Goal: Task Accomplishment & Management: Use online tool/utility

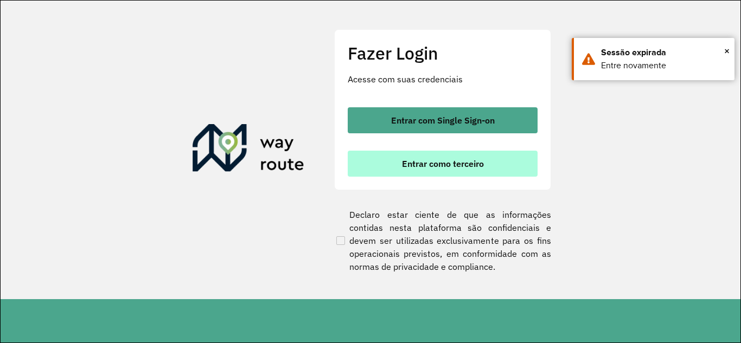
click at [416, 164] on span "Entrar como terceiro" at bounding box center [443, 163] width 82 height 9
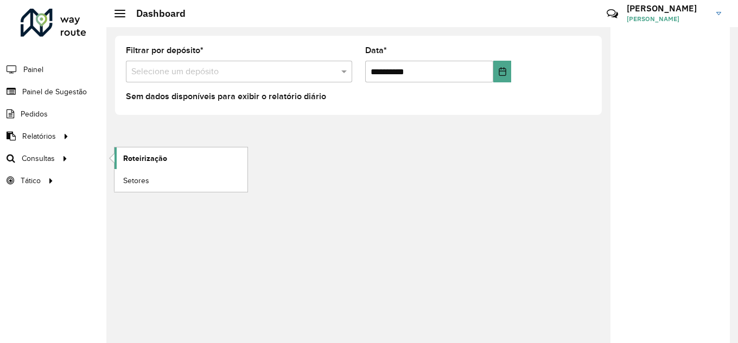
click at [159, 161] on span "Roteirização" at bounding box center [145, 158] width 44 height 11
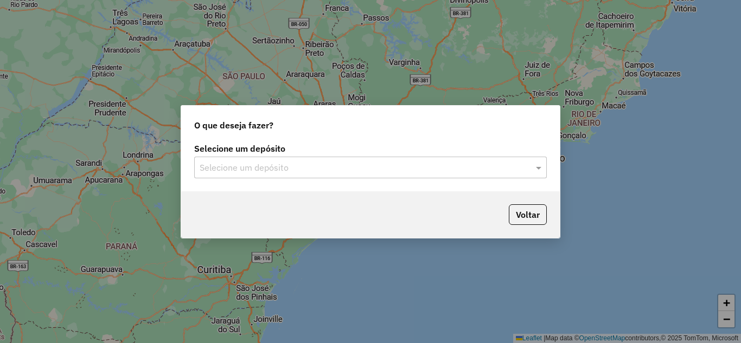
click at [296, 175] on div "Selecione um depósito" at bounding box center [370, 168] width 353 height 22
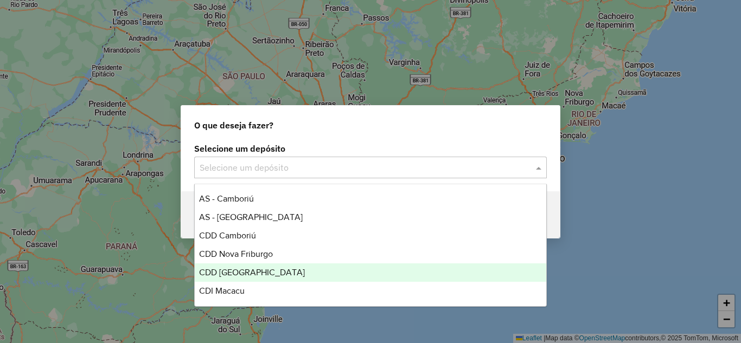
click at [245, 271] on span "CDD [GEOGRAPHIC_DATA]" at bounding box center [252, 272] width 106 height 9
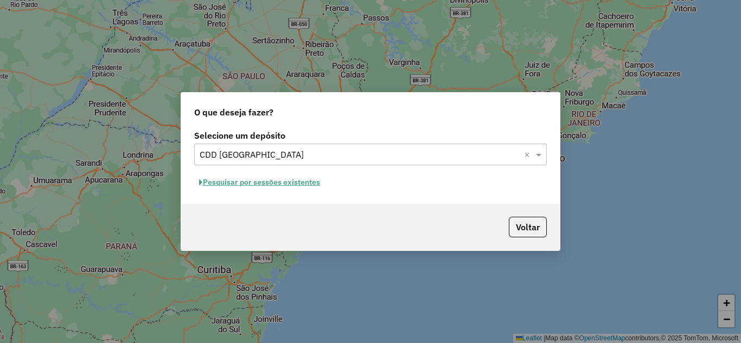
click at [257, 180] on button "Pesquisar por sessões existentes" at bounding box center [259, 182] width 131 height 17
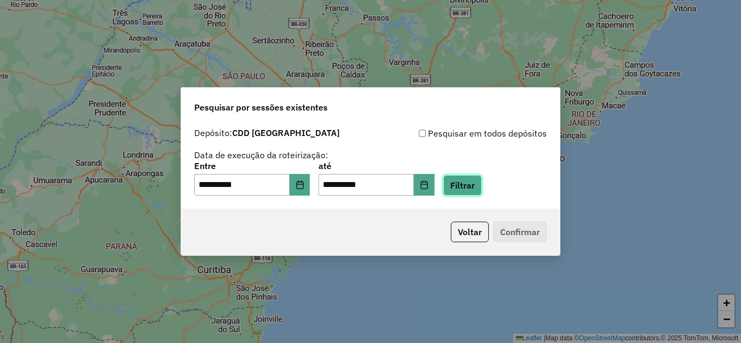
click at [475, 187] on button "Filtrar" at bounding box center [462, 185] width 39 height 21
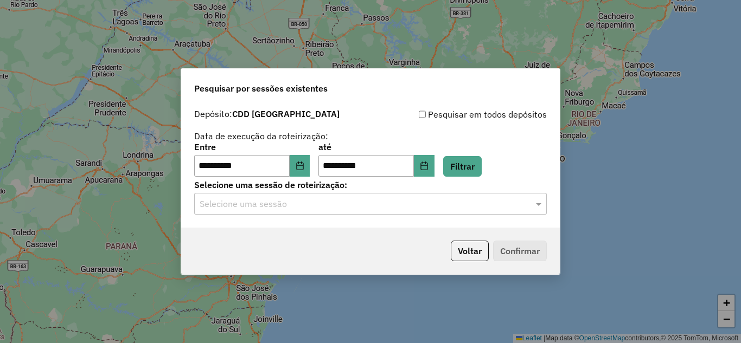
click at [270, 205] on input "text" at bounding box center [360, 204] width 320 height 13
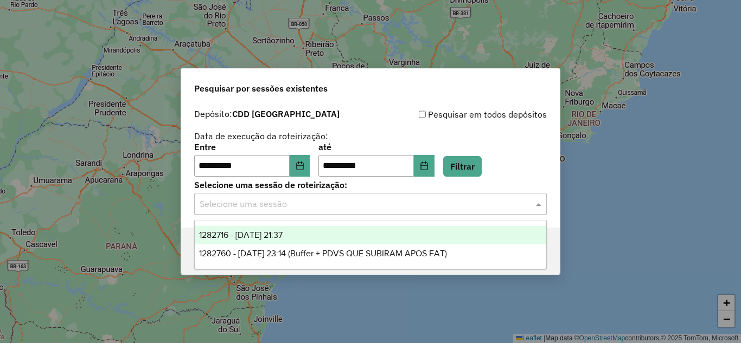
click at [245, 235] on span "1282716 - [DATE] 21:37" at bounding box center [241, 235] width 84 height 9
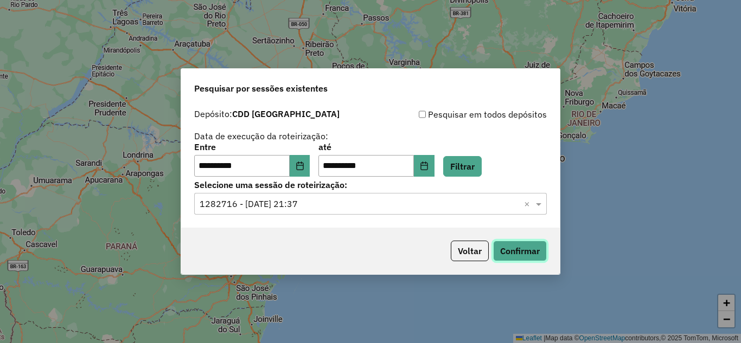
click at [515, 251] on button "Confirmar" at bounding box center [520, 251] width 54 height 21
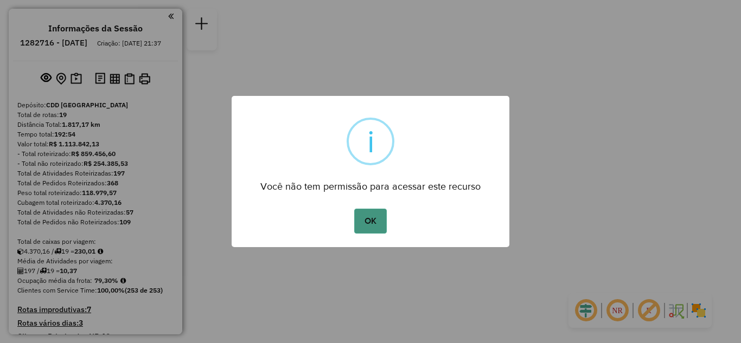
click at [372, 228] on button "OK" at bounding box center [370, 221] width 32 height 25
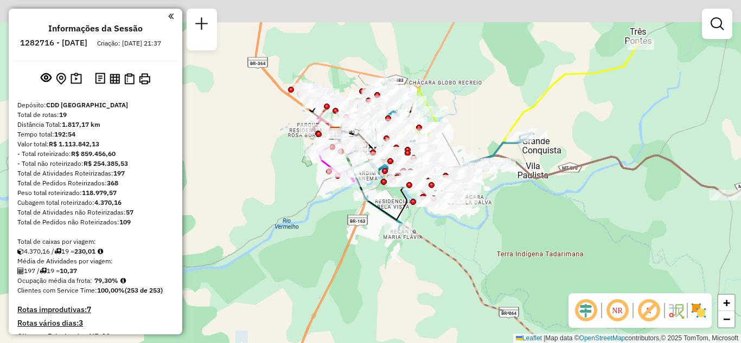
click at [347, 229] on div "Janela de atendimento Grade de atendimento Capacidade Transportadoras Veículos …" at bounding box center [370, 171] width 741 height 343
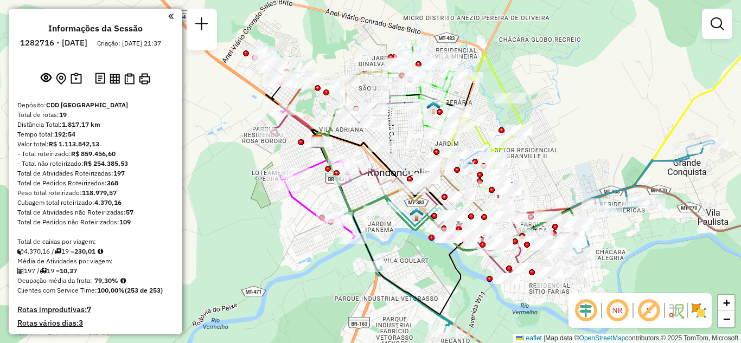
drag, startPoint x: 537, startPoint y: 92, endPoint x: 540, endPoint y: 112, distance: 20.4
click at [540, 112] on div "Janela de atendimento Grade de atendimento Capacidade Transportadoras Veículos …" at bounding box center [370, 171] width 741 height 343
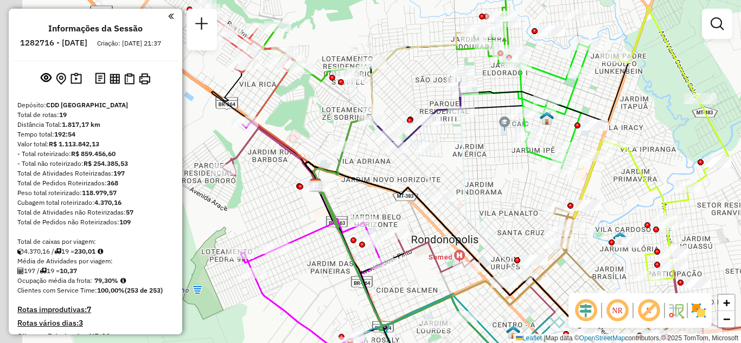
drag, startPoint x: 420, startPoint y: 144, endPoint x: 483, endPoint y: 156, distance: 64.2
click at [485, 158] on div "Janela de atendimento Grade de atendimento Capacidade Transportadoras Veículos …" at bounding box center [370, 171] width 741 height 343
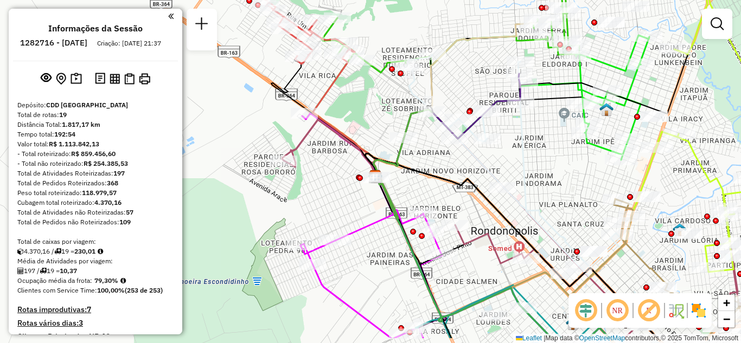
drag, startPoint x: 402, startPoint y: 140, endPoint x: 364, endPoint y: 94, distance: 60.2
click at [375, 102] on div "Janela de atendimento Grade de atendimento Capacidade Transportadoras Veículos …" at bounding box center [370, 171] width 741 height 343
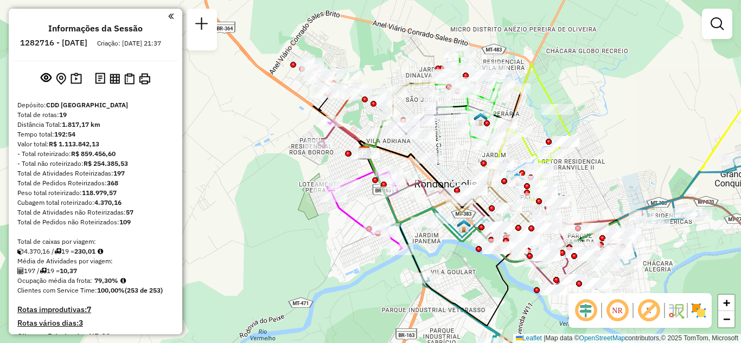
drag, startPoint x: 457, startPoint y: 143, endPoint x: 442, endPoint y: 152, distance: 17.8
click at [443, 152] on icon at bounding box center [434, 148] width 106 height 112
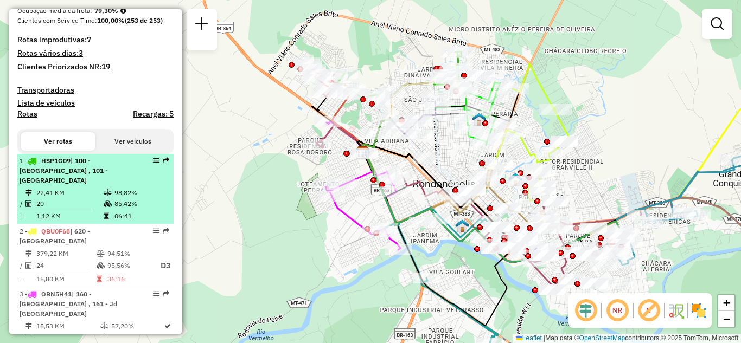
scroll to position [271, 0]
click at [153, 163] on em at bounding box center [156, 159] width 7 height 7
select select "**********"
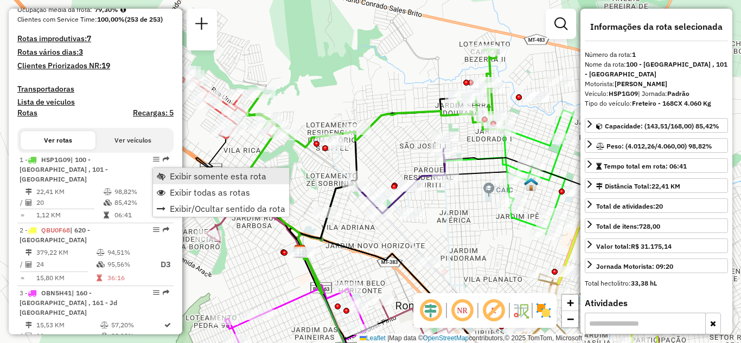
click at [186, 176] on span "Exibir somente esta rota" at bounding box center [218, 176] width 97 height 9
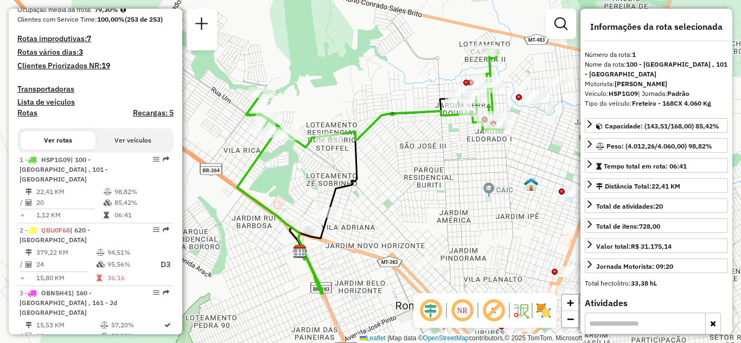
drag, startPoint x: 423, startPoint y: 194, endPoint x: 402, endPoint y: 198, distance: 21.6
click at [404, 198] on div "Janela de atendimento Grade de atendimento Capacidade Transportadoras Veículos …" at bounding box center [370, 171] width 741 height 343
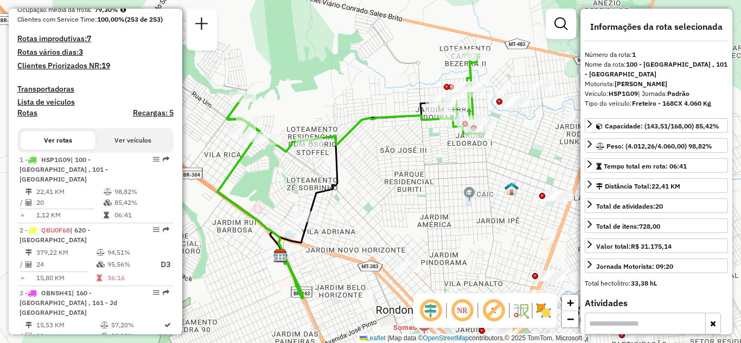
click at [463, 315] on em at bounding box center [462, 311] width 26 height 26
drag, startPoint x: 456, startPoint y: 205, endPoint x: 465, endPoint y: 216, distance: 14.8
click at [465, 216] on div "Janela de atendimento Grade de atendimento Capacidade Transportadoras Veículos …" at bounding box center [370, 171] width 741 height 343
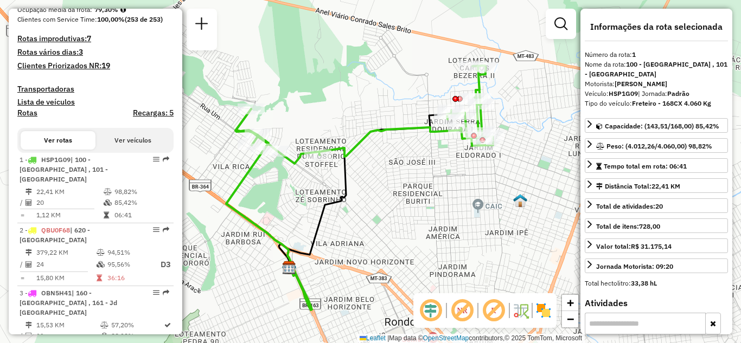
click at [543, 310] on img at bounding box center [543, 310] width 17 height 17
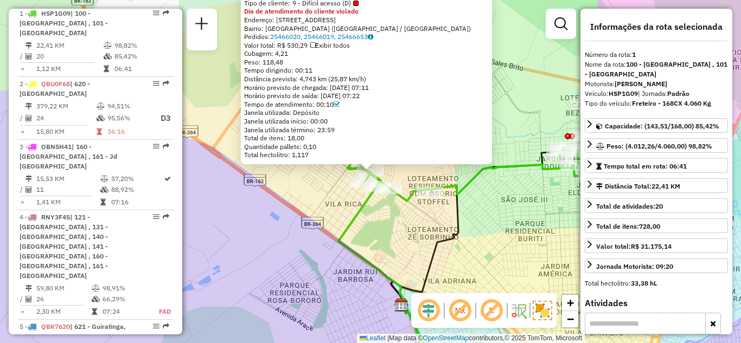
scroll to position [425, 0]
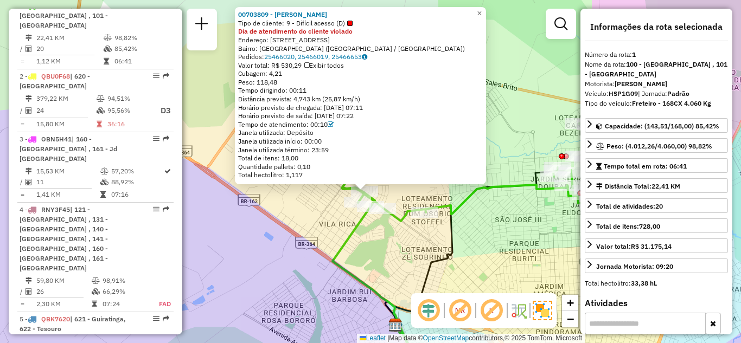
drag, startPoint x: 519, startPoint y: 83, endPoint x: 513, endPoint y: 112, distance: 29.3
click at [513, 112] on div "00703809 - CLAUDIO DE JESUS SAN Tipo de cliente: 9 - Difícil acesso (D) Dia de …" at bounding box center [370, 171] width 741 height 343
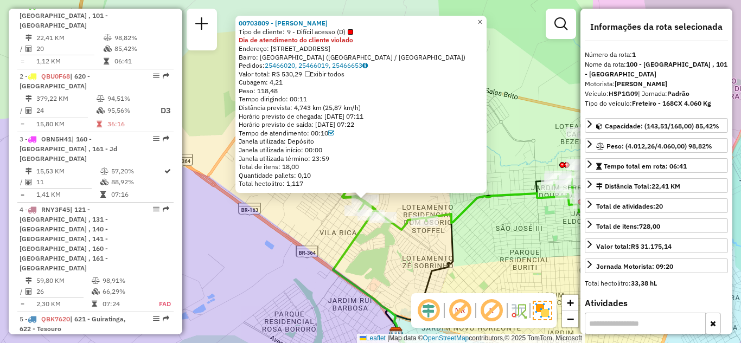
click at [482, 20] on span "×" at bounding box center [479, 21] width 5 height 9
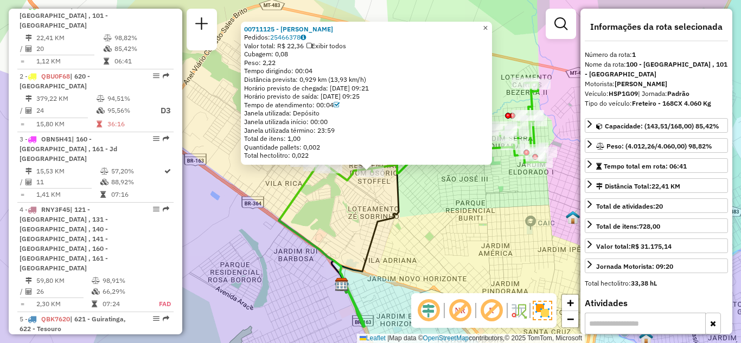
click at [488, 25] on span "×" at bounding box center [485, 27] width 5 height 9
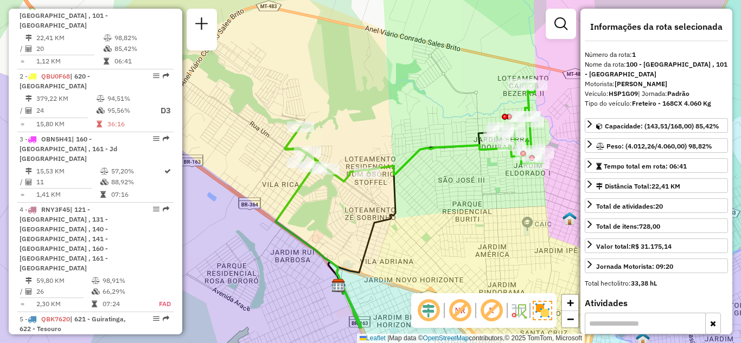
drag, startPoint x: 458, startPoint y: 197, endPoint x: 417, endPoint y: 196, distance: 41.2
click at [417, 199] on div "Janela de atendimento Grade de atendimento Capacidade Transportadoras Veículos …" at bounding box center [370, 171] width 741 height 343
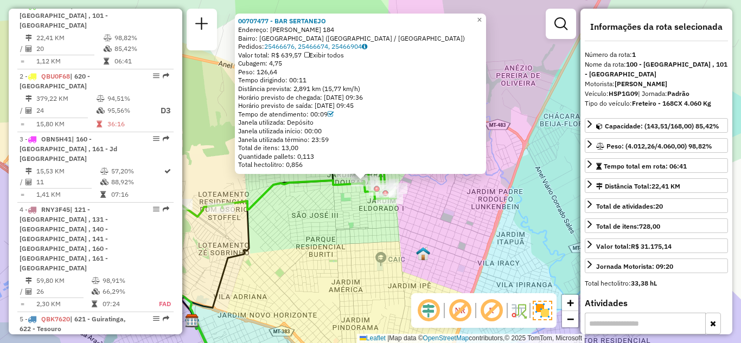
drag, startPoint x: 511, startPoint y: 127, endPoint x: 487, endPoint y: 124, distance: 24.2
click at [501, 150] on div "00707477 - BAR SERTANEJO Endereço: CLAUDIA ALVES DA COSTA 184 Bairro: JARDIM SE…" at bounding box center [370, 171] width 741 height 343
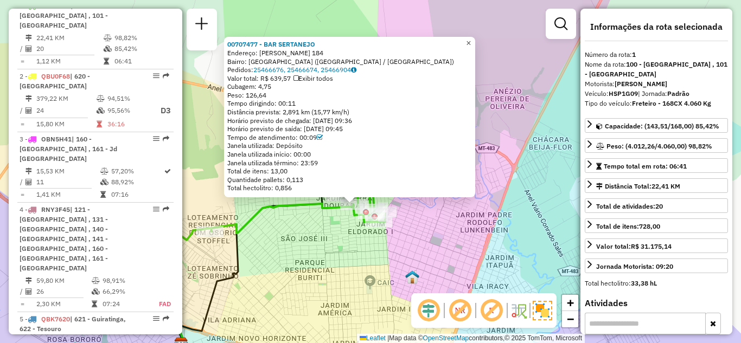
click at [471, 40] on span "×" at bounding box center [468, 43] width 5 height 9
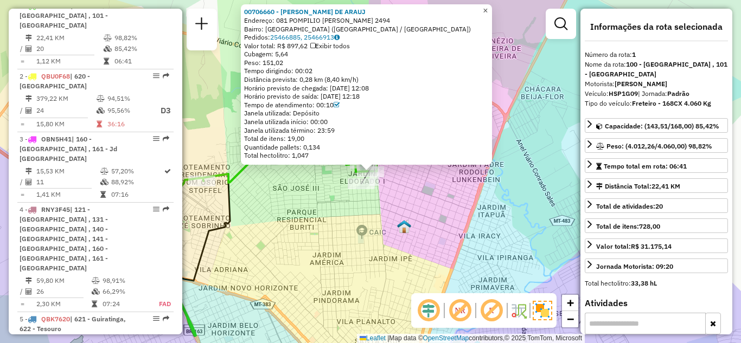
click at [488, 6] on span "×" at bounding box center [485, 10] width 5 height 9
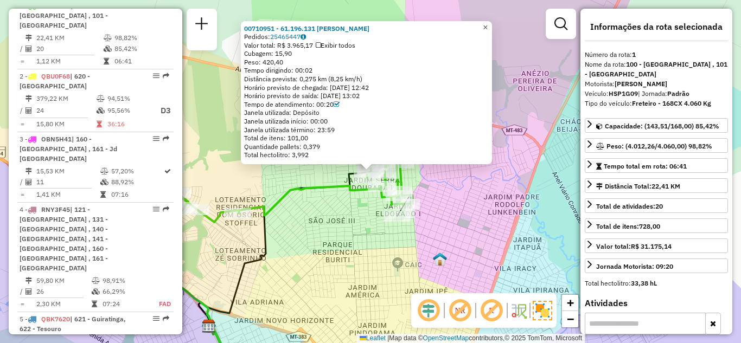
click at [489, 26] on link "×" at bounding box center [485, 27] width 13 height 13
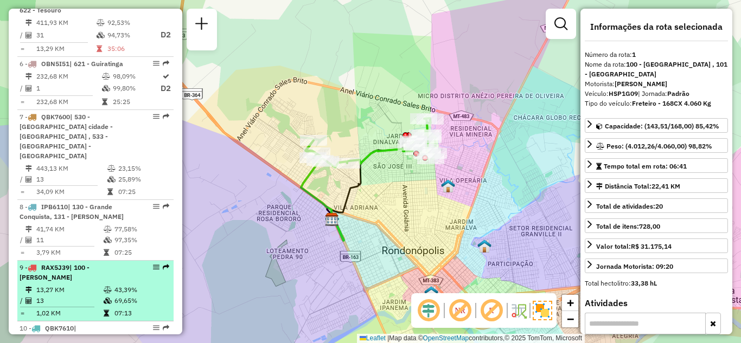
scroll to position [805, 0]
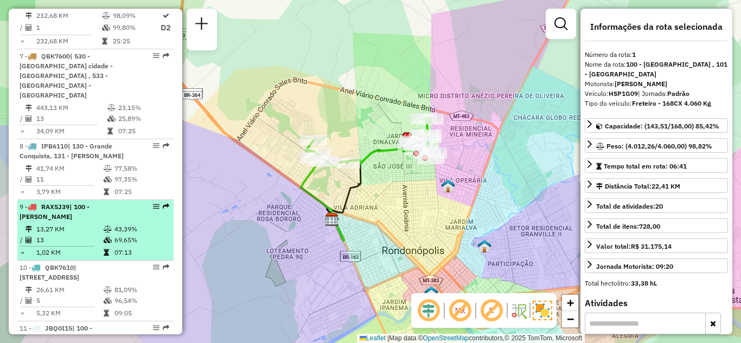
click at [153, 203] on em at bounding box center [156, 206] width 7 height 7
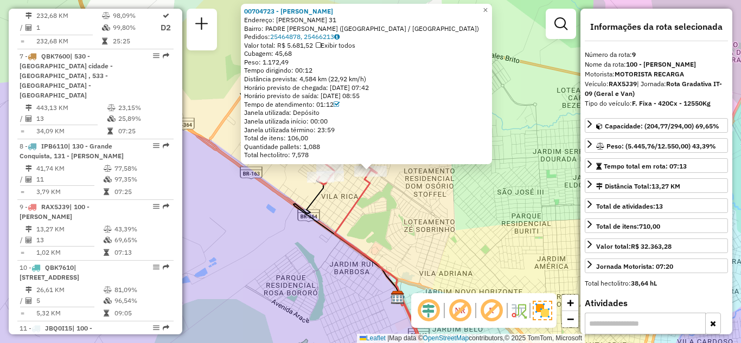
scroll to position [938, 0]
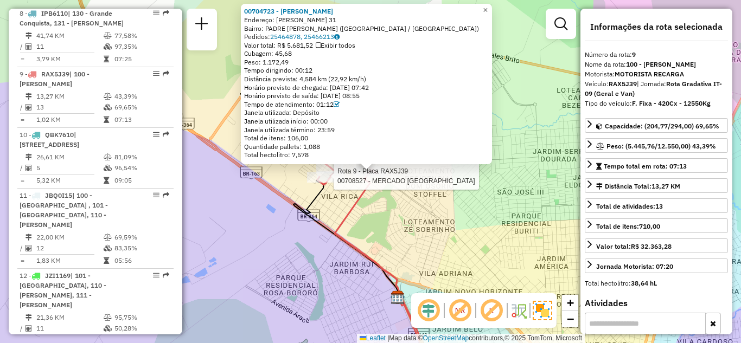
click at [335, 182] on div at bounding box center [330, 176] width 27 height 11
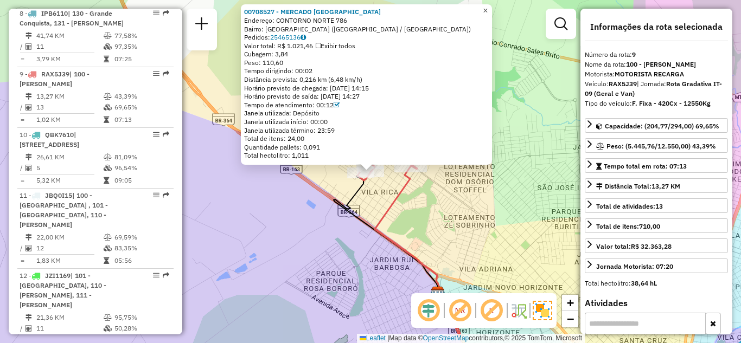
click at [488, 8] on span "×" at bounding box center [485, 10] width 5 height 9
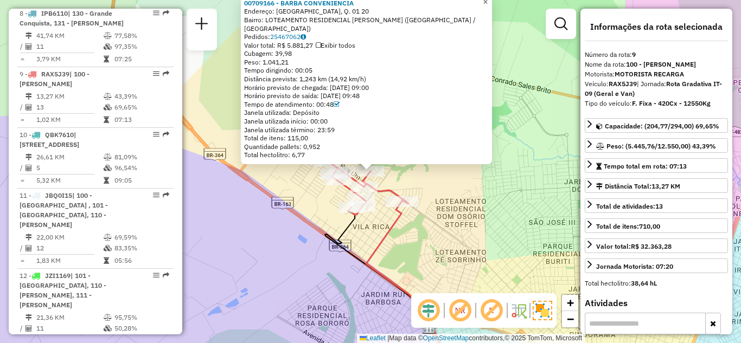
click at [488, 7] on span "×" at bounding box center [485, 1] width 5 height 9
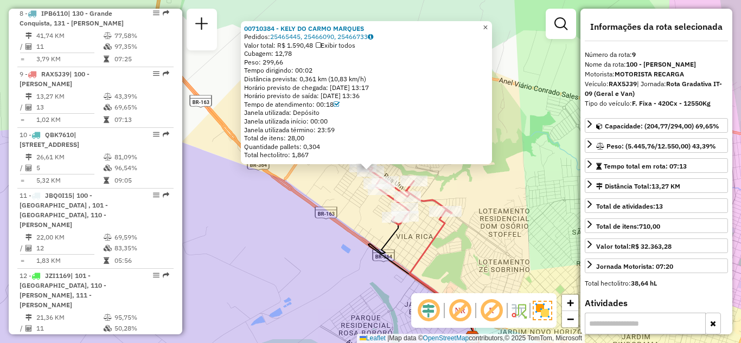
click at [488, 23] on span "×" at bounding box center [485, 27] width 5 height 9
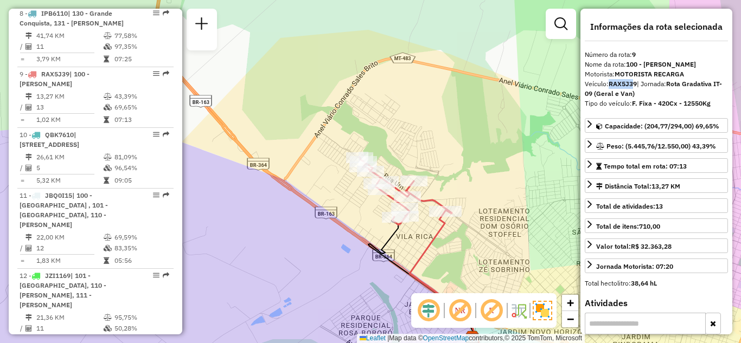
drag, startPoint x: 607, startPoint y: 85, endPoint x: 631, endPoint y: 84, distance: 24.5
click at [633, 85] on div "Veículo: RAX5J39 | Jornada: Rota Gradativa IT-09 (Geral e Van)" at bounding box center [656, 89] width 143 height 20
click at [633, 82] on strong "RAX5J39" at bounding box center [623, 84] width 28 height 8
drag, startPoint x: 636, startPoint y: 82, endPoint x: 611, endPoint y: 82, distance: 24.4
click at [611, 82] on strong "RAX5J39" at bounding box center [623, 84] width 28 height 8
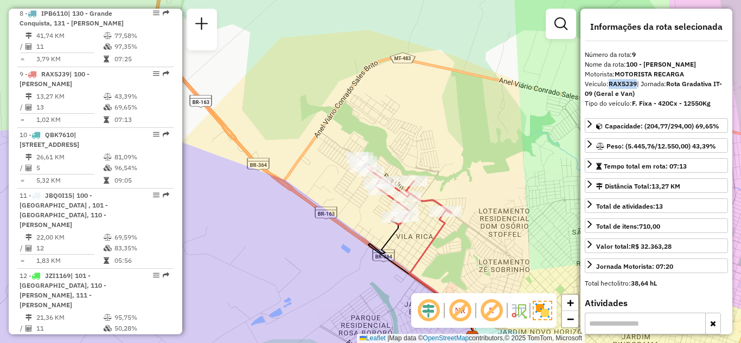
drag, startPoint x: 637, startPoint y: 83, endPoint x: 611, endPoint y: 84, distance: 26.6
click at [611, 84] on div "Veículo: RAX5J39 | Jornada: Rota Gradativa IT-09 (Geral e Van)" at bounding box center [656, 89] width 143 height 20
copy strong "RAX5J39"
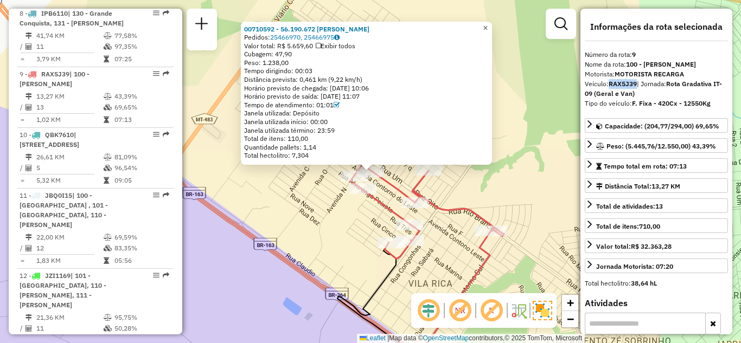
click at [488, 25] on span "×" at bounding box center [485, 27] width 5 height 9
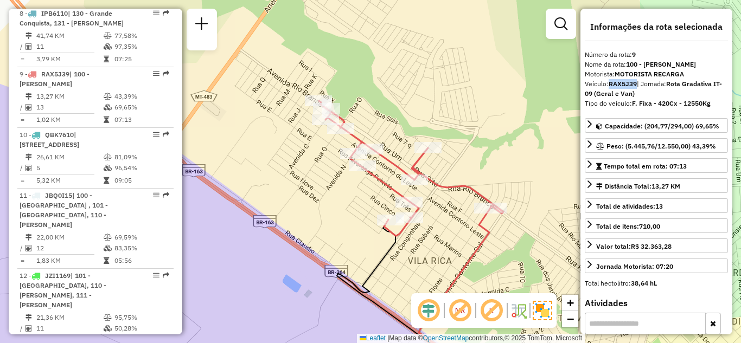
drag, startPoint x: 438, startPoint y: 137, endPoint x: 426, endPoint y: 117, distance: 23.8
click at [426, 117] on div "Janela de atendimento Grade de atendimento Capacidade Transportadoras Veículos …" at bounding box center [370, 171] width 741 height 343
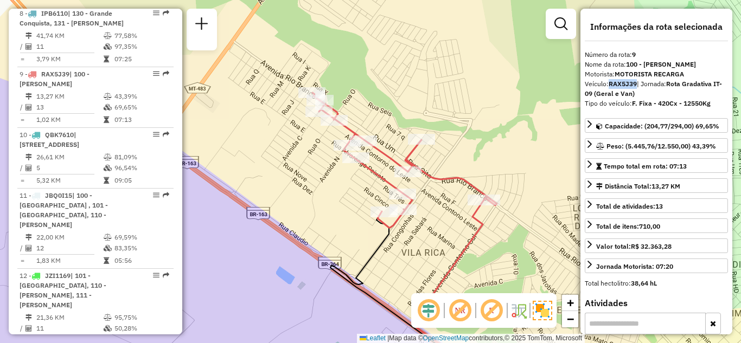
drag, startPoint x: 476, startPoint y: 142, endPoint x: 452, endPoint y: 128, distance: 27.9
click at [453, 129] on div "Janela de atendimento Grade de atendimento Capacidade Transportadoras Veículos …" at bounding box center [370, 171] width 741 height 343
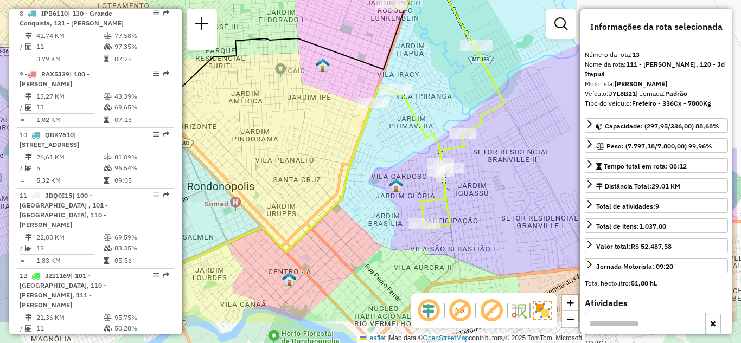
drag, startPoint x: 309, startPoint y: 202, endPoint x: 232, endPoint y: 146, distance: 95.6
click at [232, 146] on div "Janela de atendimento Grade de atendimento Capacidade Transportadoras Veículos …" at bounding box center [370, 171] width 741 height 343
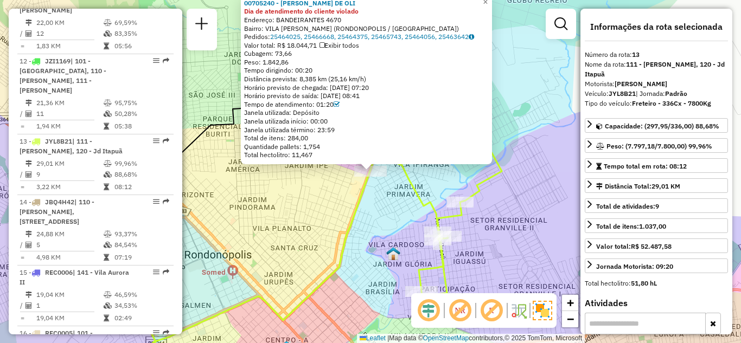
scroll to position [1191, 0]
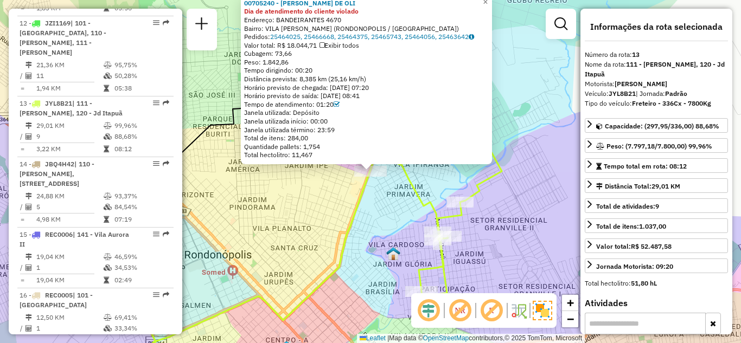
drag, startPoint x: 526, startPoint y: 101, endPoint x: 516, endPoint y: 116, distance: 17.3
click at [517, 124] on div "00705240 - STAITON ALVES DE OLI Dia de atendimento do cliente violado Endereço:…" at bounding box center [370, 171] width 741 height 343
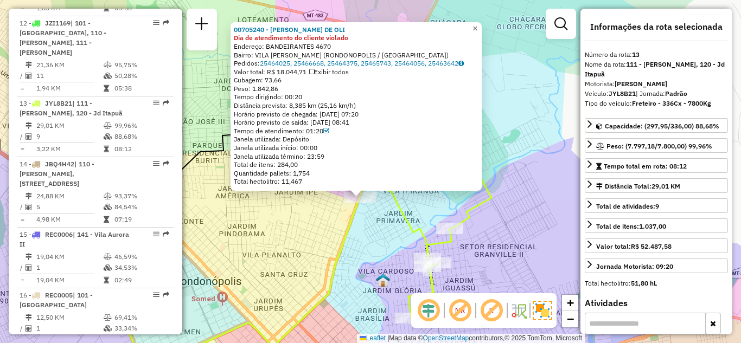
click at [477, 27] on span "×" at bounding box center [474, 28] width 5 height 9
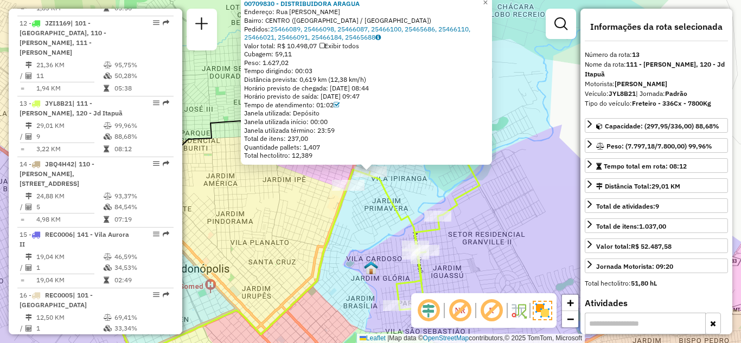
click at [492, 5] on div "00709830 - DISTRIBUIDORA ARAGUA Endereço: Rua Benjamin Duarte SN Bairro: CENTRO…" at bounding box center [366, 80] width 251 height 169
click at [488, 1] on span "×" at bounding box center [485, 2] width 5 height 9
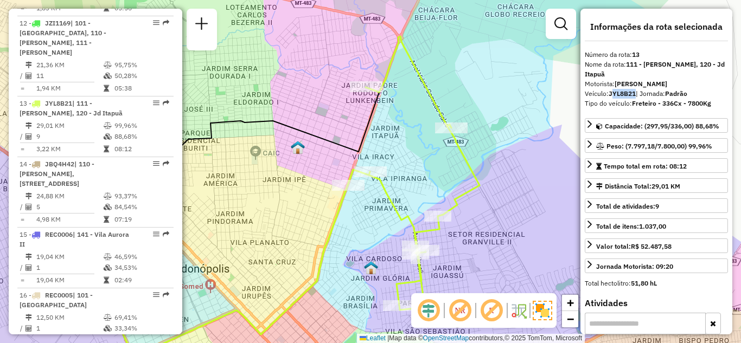
drag, startPoint x: 635, startPoint y: 94, endPoint x: 611, endPoint y: 91, distance: 24.0
click at [611, 91] on strong "JYL8B21" at bounding box center [622, 94] width 27 height 8
click at [610, 95] on strong "JYL8B21" at bounding box center [622, 94] width 27 height 8
drag, startPoint x: 609, startPoint y: 92, endPoint x: 636, endPoint y: 91, distance: 27.1
click at [636, 91] on div "Veículo: JYL8B21 | Jornada: Padrão" at bounding box center [656, 94] width 143 height 10
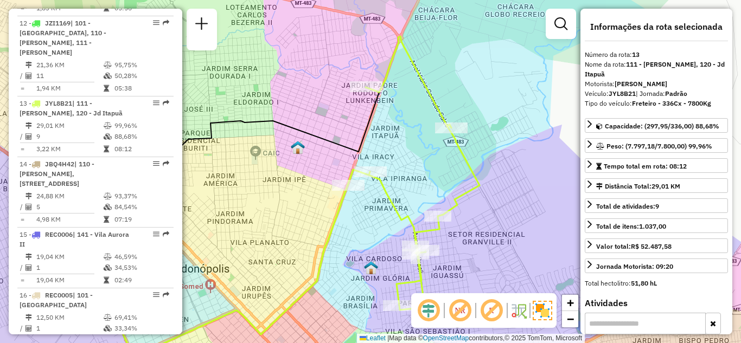
copy div "JYL8B21"
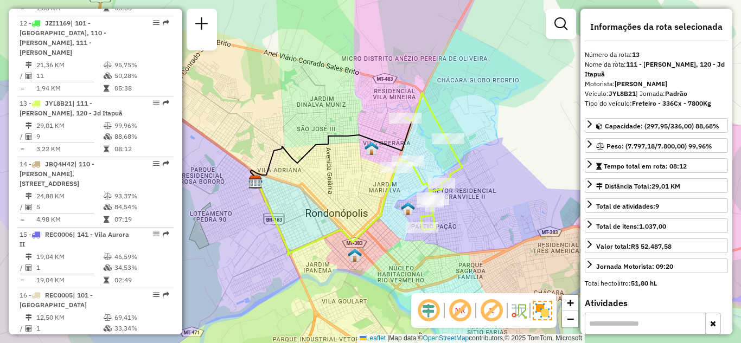
drag, startPoint x: 483, startPoint y: 227, endPoint x: 458, endPoint y: 207, distance: 32.0
click at [463, 208] on div "Janela de atendimento Grade de atendimento Capacidade Transportadoras Veículos …" at bounding box center [370, 171] width 741 height 343
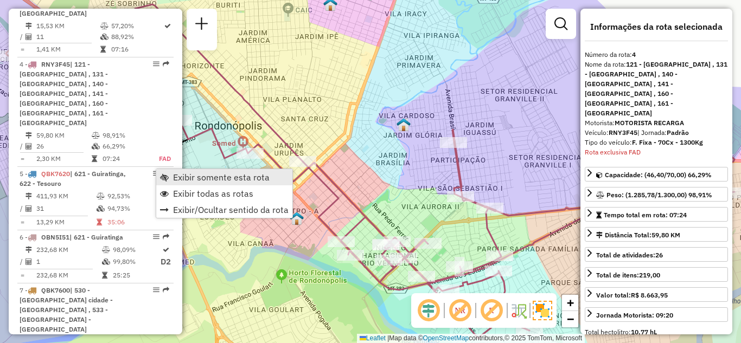
scroll to position [610, 0]
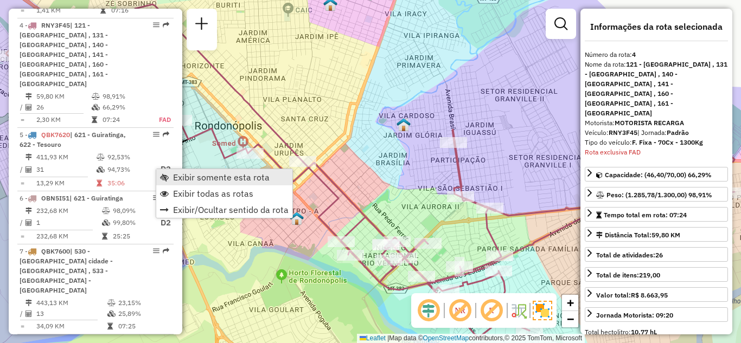
click at [180, 176] on span "Exibir somente esta rota" at bounding box center [221, 177] width 97 height 9
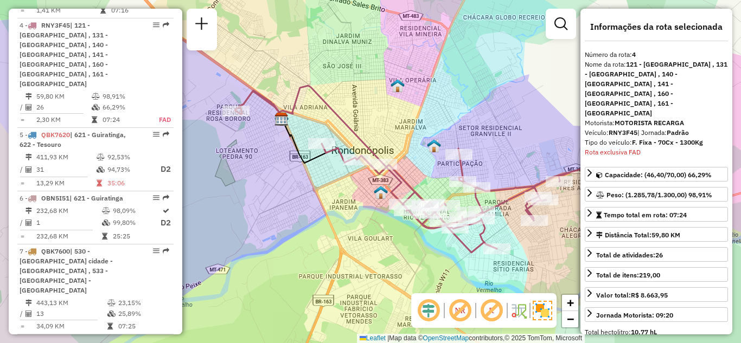
drag, startPoint x: 425, startPoint y: 168, endPoint x: 393, endPoint y: 153, distance: 34.7
click at [393, 153] on div "Janela de atendimento Grade de atendimento Capacidade Transportadoras Veículos …" at bounding box center [370, 171] width 741 height 343
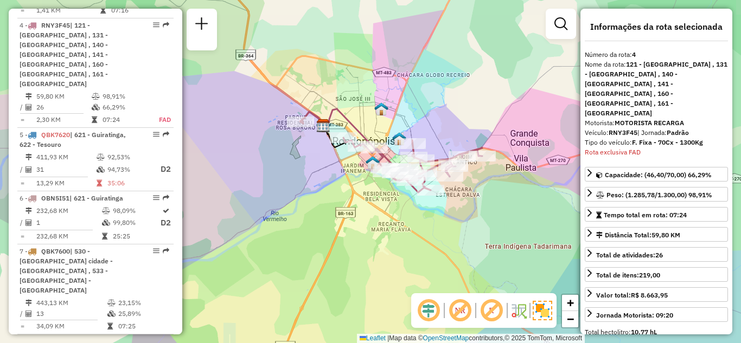
click at [444, 229] on div "Janela de atendimento Grade de atendimento Capacidade Transportadoras Veículos …" at bounding box center [370, 171] width 741 height 343
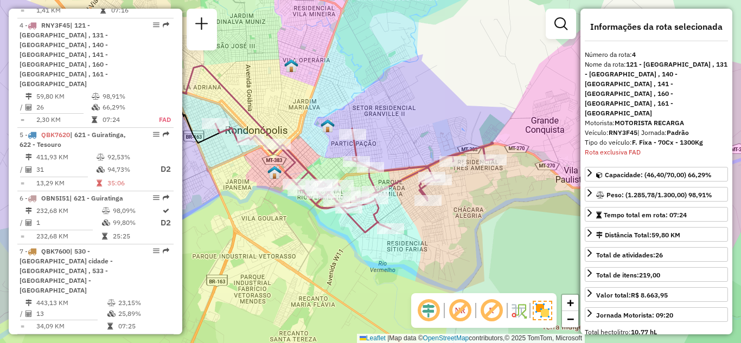
drag, startPoint x: 420, startPoint y: 131, endPoint x: 455, endPoint y: 135, distance: 34.3
click at [452, 130] on div "Janela de atendimento Grade de atendimento Capacidade Transportadoras Veículos …" at bounding box center [370, 171] width 741 height 343
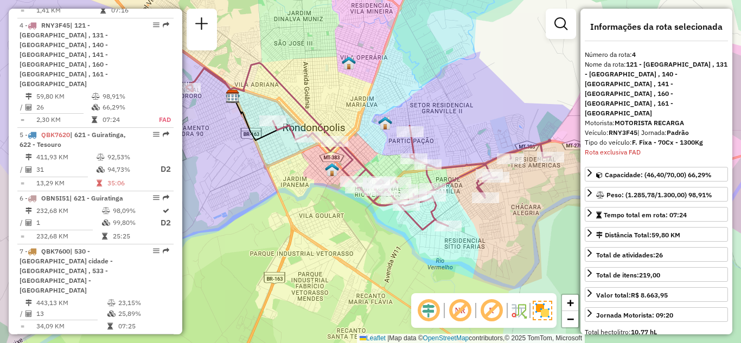
drag, startPoint x: 448, startPoint y: 130, endPoint x: 500, endPoint y: 127, distance: 52.2
click at [500, 127] on div "Janela de atendimento Grade de atendimento Capacidade Transportadoras Veículos …" at bounding box center [370, 171] width 741 height 343
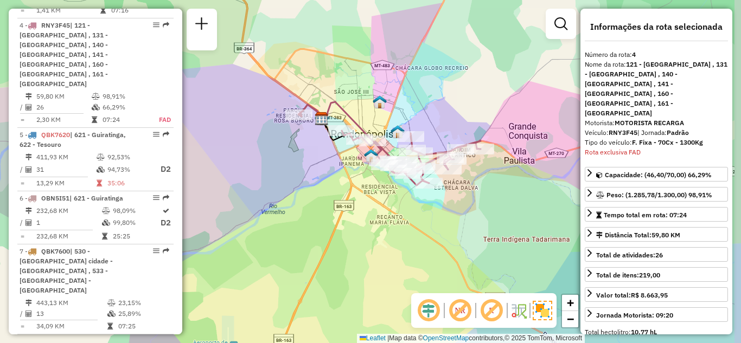
drag, startPoint x: 467, startPoint y: 205, endPoint x: 433, endPoint y: 205, distance: 33.1
click at [433, 205] on div "Janela de atendimento Grade de atendimento Capacidade Transportadoras Veículos …" at bounding box center [370, 171] width 741 height 343
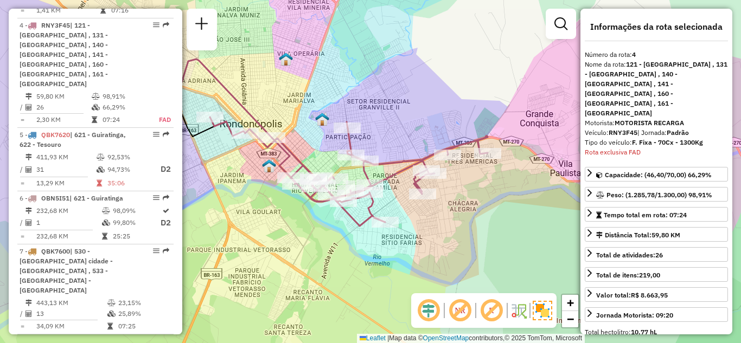
drag, startPoint x: 409, startPoint y: 117, endPoint x: 461, endPoint y: 117, distance: 51.5
click at [461, 117] on div "Janela de atendimento Grade de atendimento Capacidade Transportadoras Veículos …" at bounding box center [370, 171] width 741 height 343
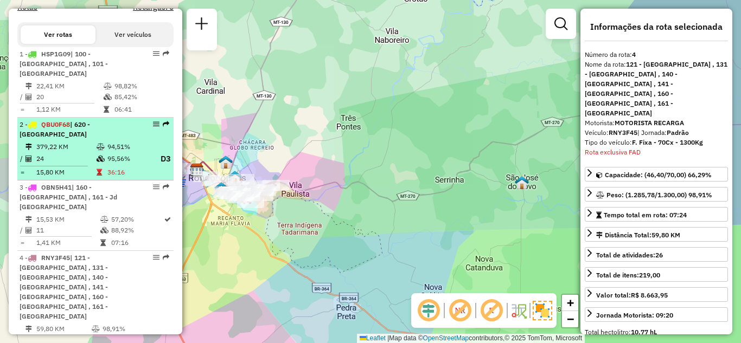
scroll to position [380, 0]
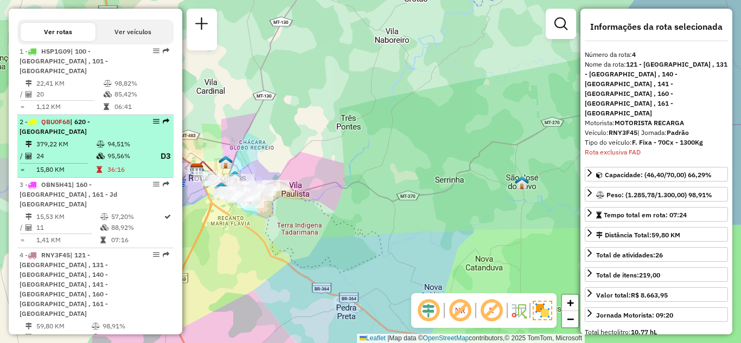
click at [153, 122] on em at bounding box center [156, 121] width 7 height 7
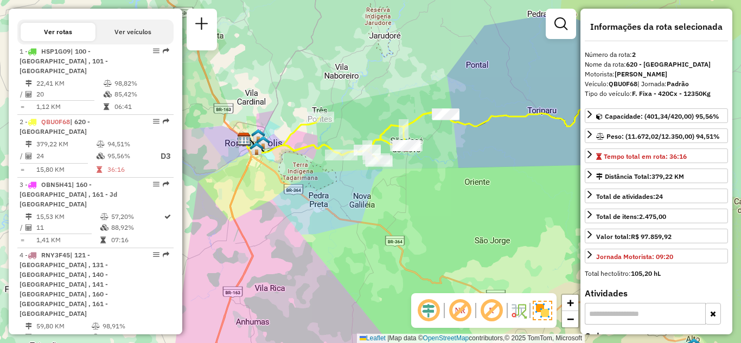
drag, startPoint x: 335, startPoint y: 193, endPoint x: 350, endPoint y: 198, distance: 16.0
click at [350, 198] on div "Janela de atendimento Grade de atendimento Capacidade Transportadoras Veículos …" at bounding box center [370, 171] width 741 height 343
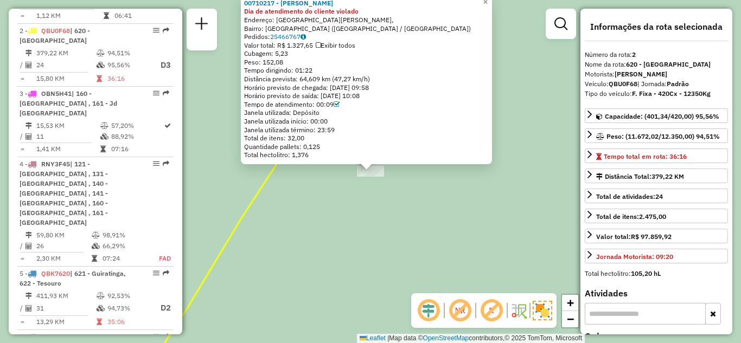
scroll to position [486, 0]
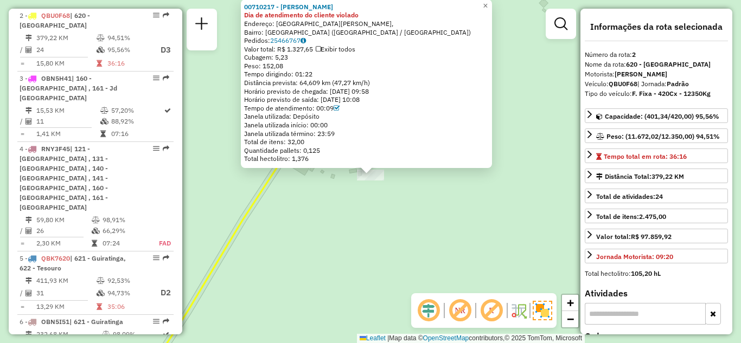
drag, startPoint x: 512, startPoint y: 90, endPoint x: 509, endPoint y: 127, distance: 37.5
click at [509, 127] on div "00710217 - JULIANO DOS SANTOS ERCI Dia de atendimento do cliente violado Endere…" at bounding box center [370, 171] width 741 height 343
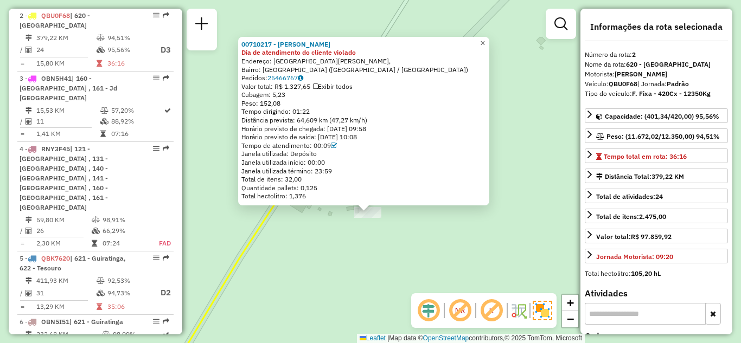
click at [485, 39] on span "×" at bounding box center [482, 43] width 5 height 9
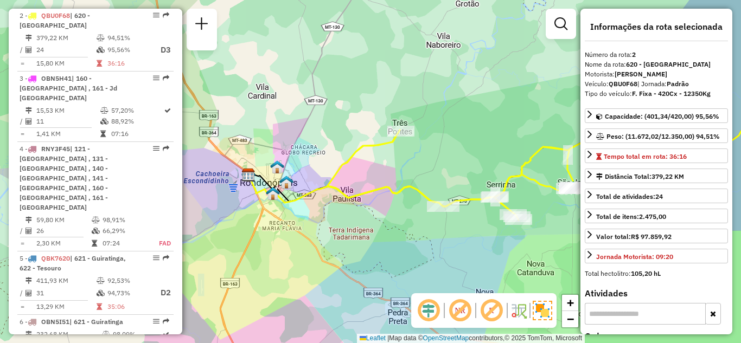
drag, startPoint x: 398, startPoint y: 164, endPoint x: 324, endPoint y: 145, distance: 76.7
click at [330, 146] on div "Janela de atendimento Grade de atendimento Capacidade Transportadoras Veículos …" at bounding box center [370, 171] width 741 height 343
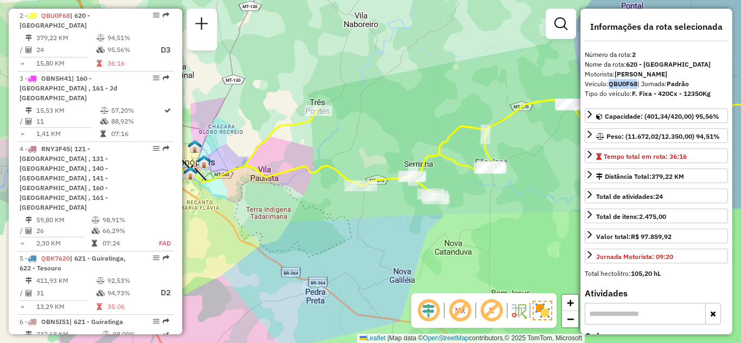
drag, startPoint x: 611, startPoint y: 95, endPoint x: 638, endPoint y: 93, distance: 27.2
click at [637, 88] on strong "QBU0F68" at bounding box center [623, 84] width 29 height 8
copy strong "QBU0F68"
click at [421, 36] on div "Janela de atendimento Grade de atendimento Capacidade Transportadoras Veículos …" at bounding box center [370, 171] width 741 height 343
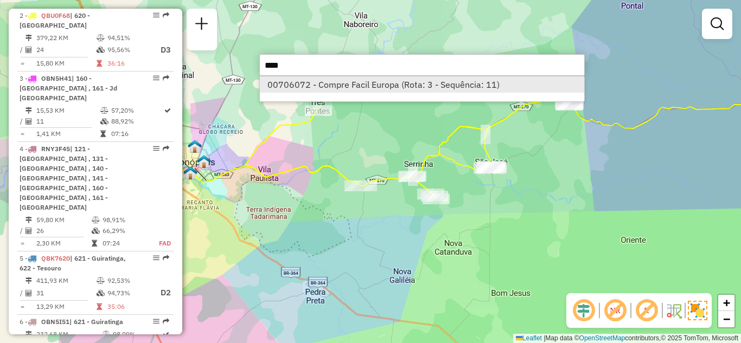
type input "****"
click at [390, 86] on li "00706072 - Compre Facil Europa (Rota: 3 - Sequência: 11)" at bounding box center [422, 84] width 324 height 16
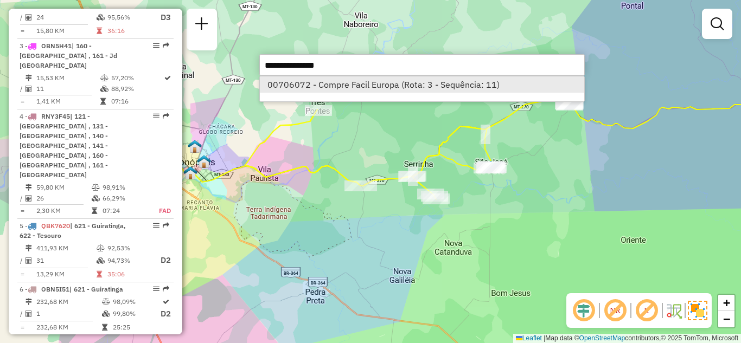
select select "**********"
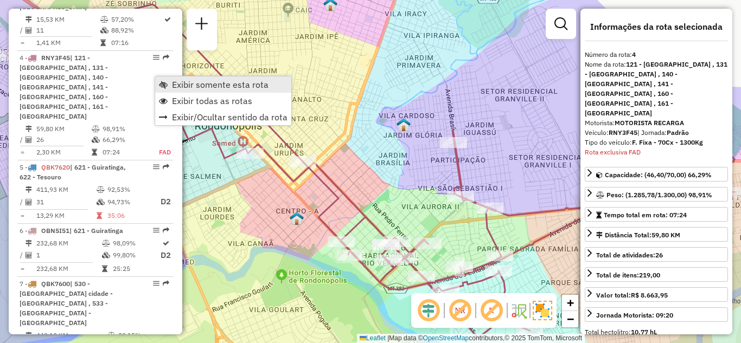
scroll to position [610, 0]
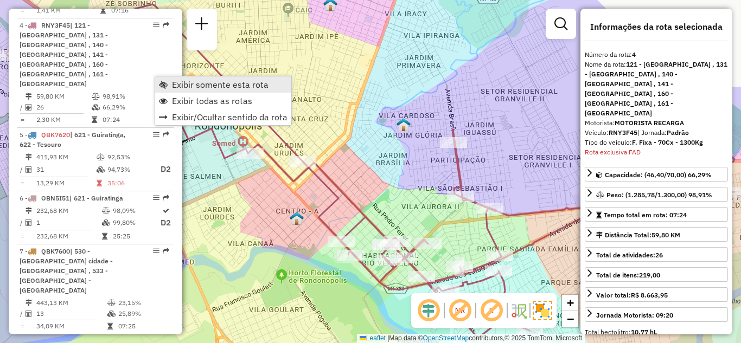
click at [191, 87] on span "Exibir somente esta rota" at bounding box center [220, 84] width 97 height 9
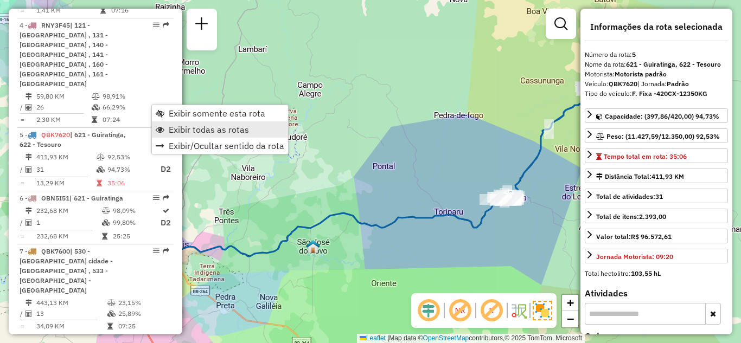
click at [176, 131] on span "Exibir todas as rotas" at bounding box center [209, 129] width 80 height 9
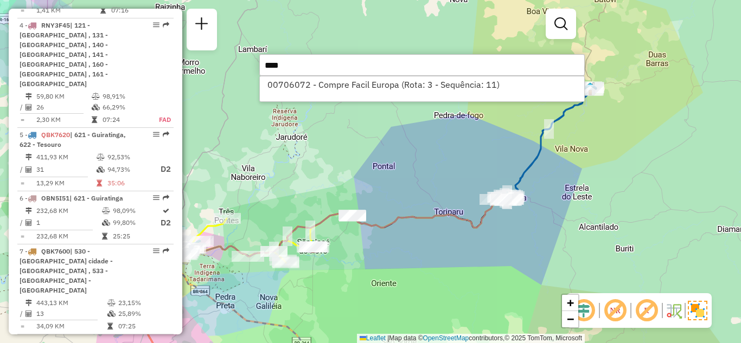
type input "****"
click at [321, 93] on div "00706072 - Compre Facil Europa (Rota: 3 - Sequência: 11)" at bounding box center [421, 89] width 325 height 26
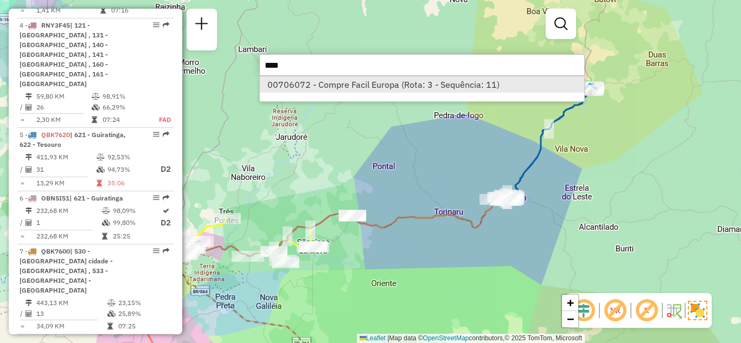
click at [327, 87] on li "00706072 - Compre Facil Europa (Rota: 3 - Sequência: 11)" at bounding box center [422, 84] width 324 height 16
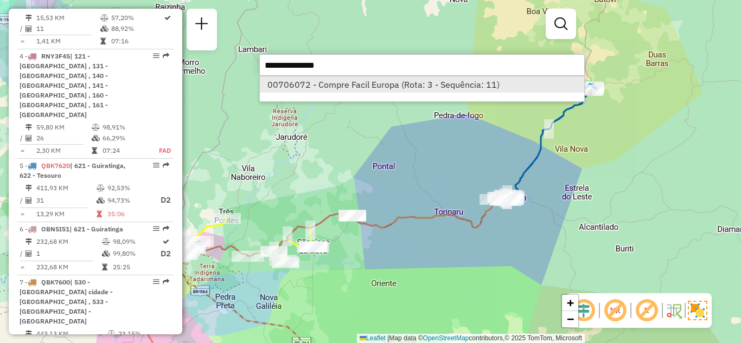
select select "**********"
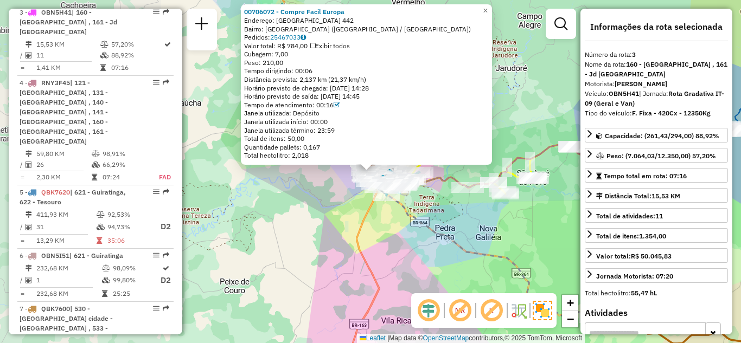
scroll to position [549, 0]
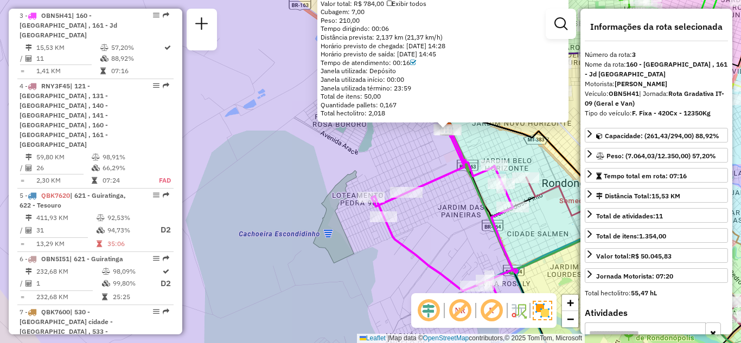
drag, startPoint x: 389, startPoint y: 164, endPoint x: 353, endPoint y: 184, distance: 41.8
click at [353, 184] on div "00706072 - Compre Facil Europa Endereço: Portugal 442 Bairro: JARDIM EUROPA (RO…" at bounding box center [370, 171] width 741 height 343
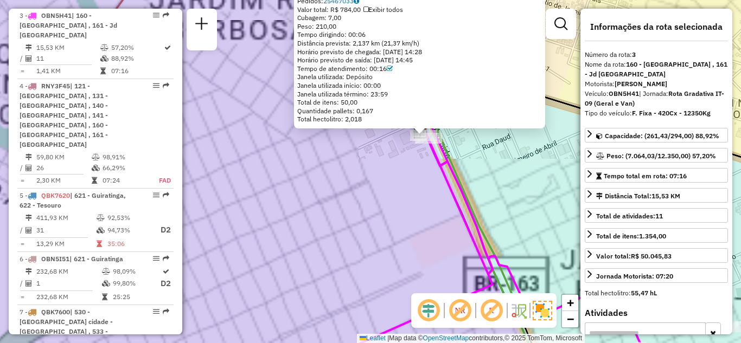
drag, startPoint x: 393, startPoint y: 183, endPoint x: 357, endPoint y: 223, distance: 53.8
click at [357, 223] on div "00706072 - Compre Facil Europa Endereço: Portugal 442 Bairro: JARDIM EUROPA (RO…" at bounding box center [370, 171] width 741 height 343
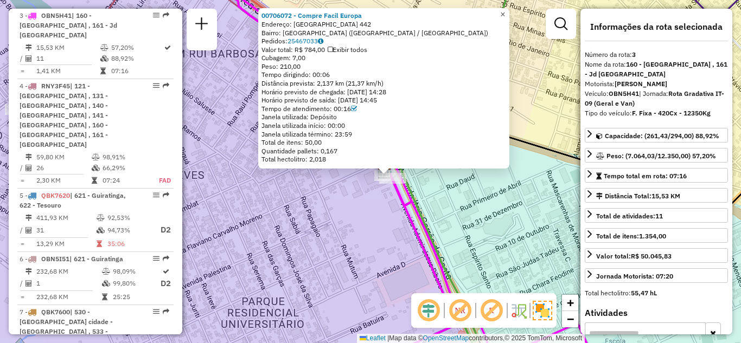
click at [509, 10] on link "×" at bounding box center [502, 14] width 13 height 13
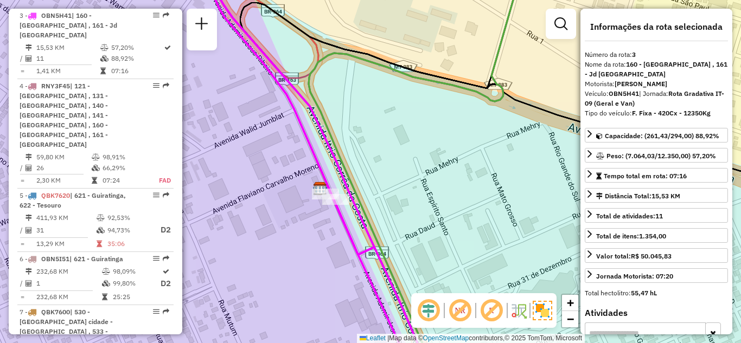
click at [397, 37] on div "Janela de atendimento Grade de atendimento Capacidade Transportadoras Veículos …" at bounding box center [370, 171] width 741 height 343
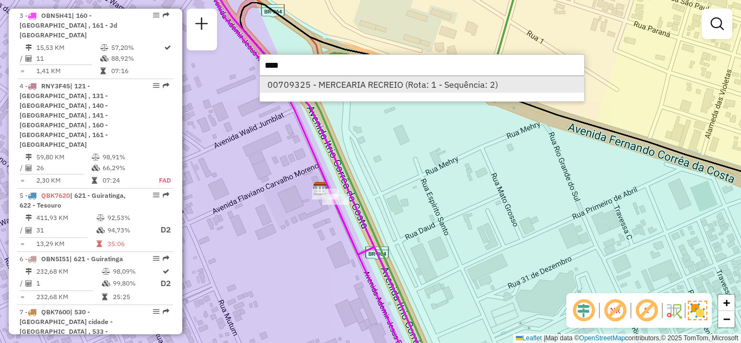
type input "****"
click at [365, 82] on li "00709325 - MERCEARIA RECREIO (Rota: 1 - Sequência: 2)" at bounding box center [422, 84] width 324 height 16
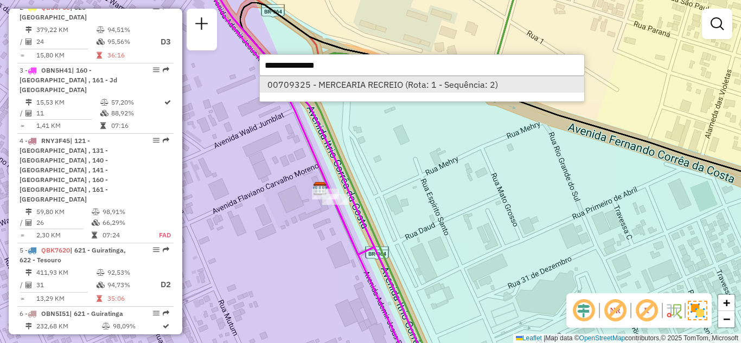
select select "**********"
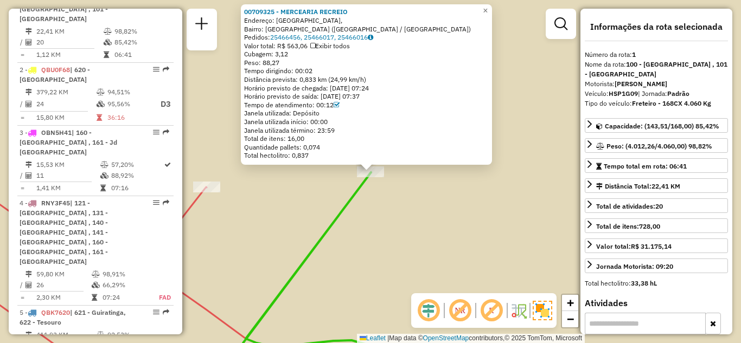
scroll to position [425, 0]
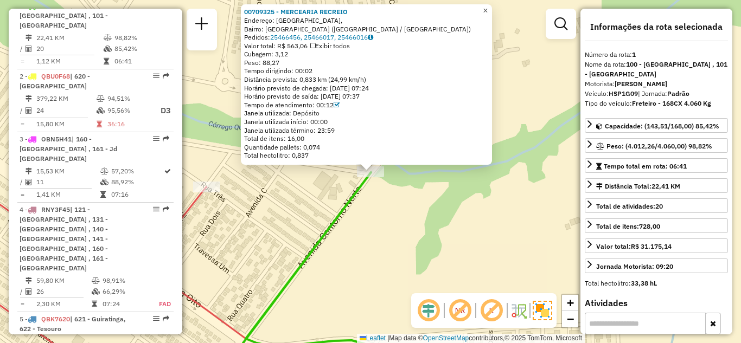
click at [488, 6] on span "×" at bounding box center [485, 10] width 5 height 9
